Goal: Transaction & Acquisition: Download file/media

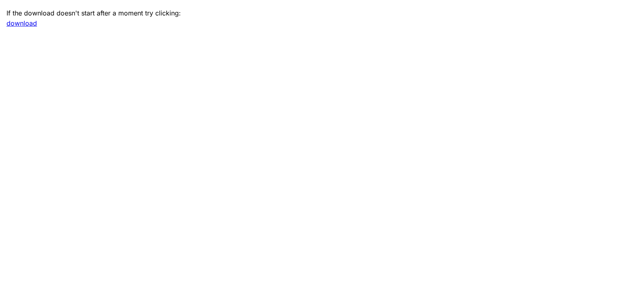
click at [17, 24] on link "download" at bounding box center [22, 23] width 30 height 8
drag, startPoint x: 229, startPoint y: 125, endPoint x: 215, endPoint y: 102, distance: 27.2
click at [224, 118] on main "If the download doesn't start after a moment try clicking: download" at bounding box center [310, 144] width 621 height 288
click at [198, 40] on main "If the download doesn't start after a moment try clicking: download" at bounding box center [310, 144] width 621 height 288
click at [23, 23] on link "download" at bounding box center [22, 23] width 30 height 8
